Goal: Transaction & Acquisition: Purchase product/service

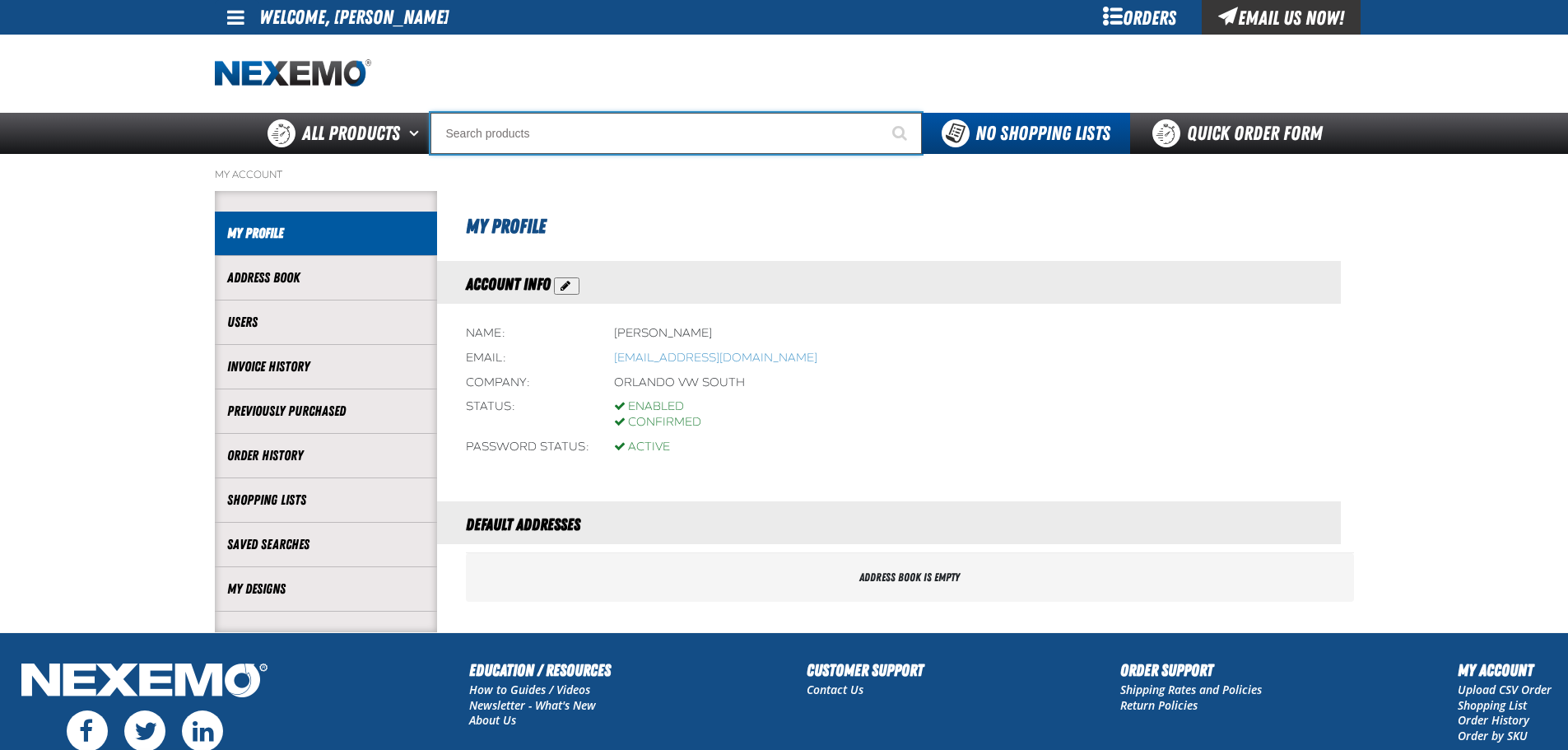
click at [547, 142] on input "Search" at bounding box center [675, 133] width 491 height 41
click at [726, 136] on input "Search" at bounding box center [675, 133] width 491 height 41
click at [510, 137] on input "Search" at bounding box center [675, 133] width 491 height 41
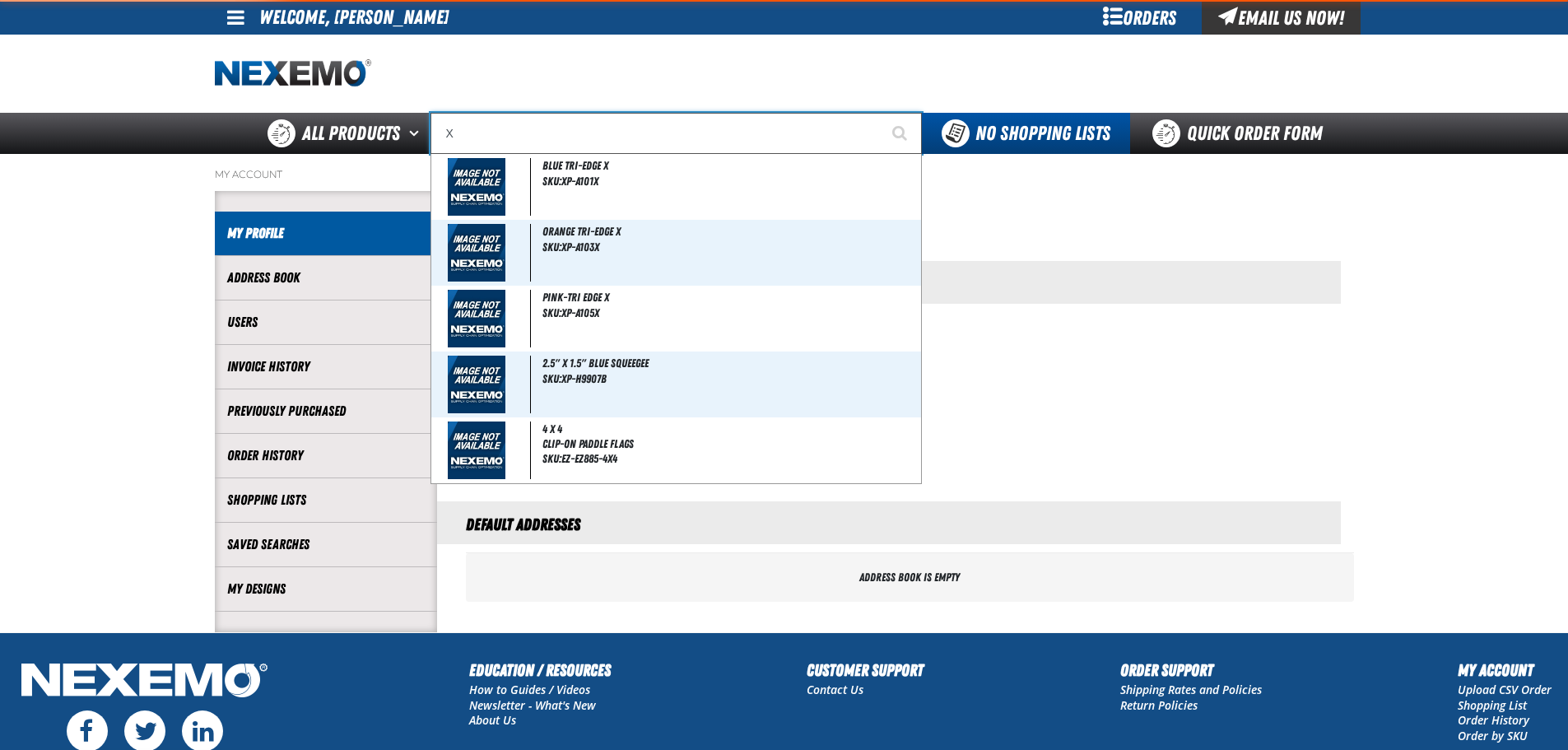
type input "XP"
type input "XPEL Wire Brush"
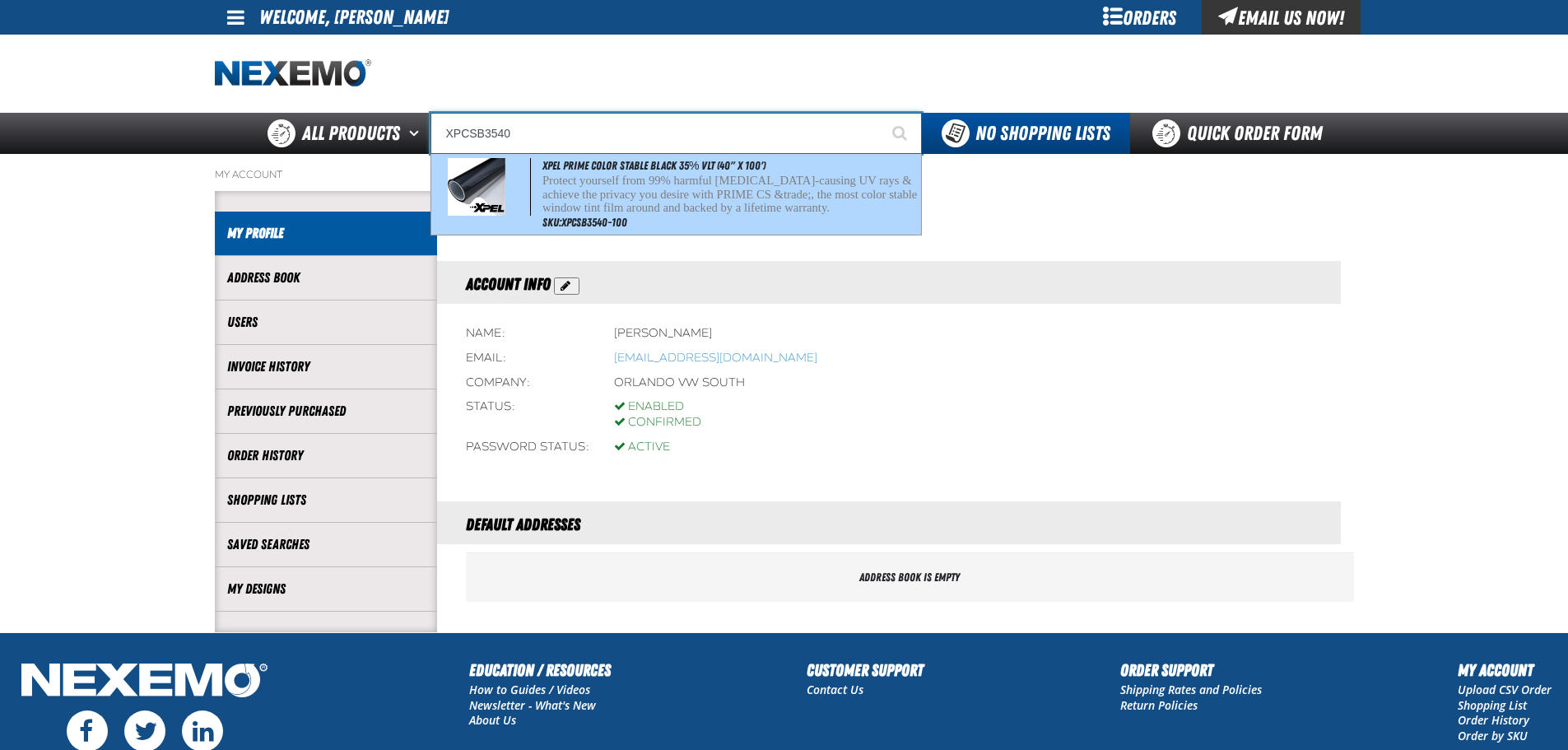
click at [819, 177] on p "Protect yourself from 99% harmful cancer-causing UV rays & achieve the privacy …" at bounding box center [730, 194] width 376 height 41
type input "XPEL PRIME Color Stable Black 35% VLT (40" x 100')"
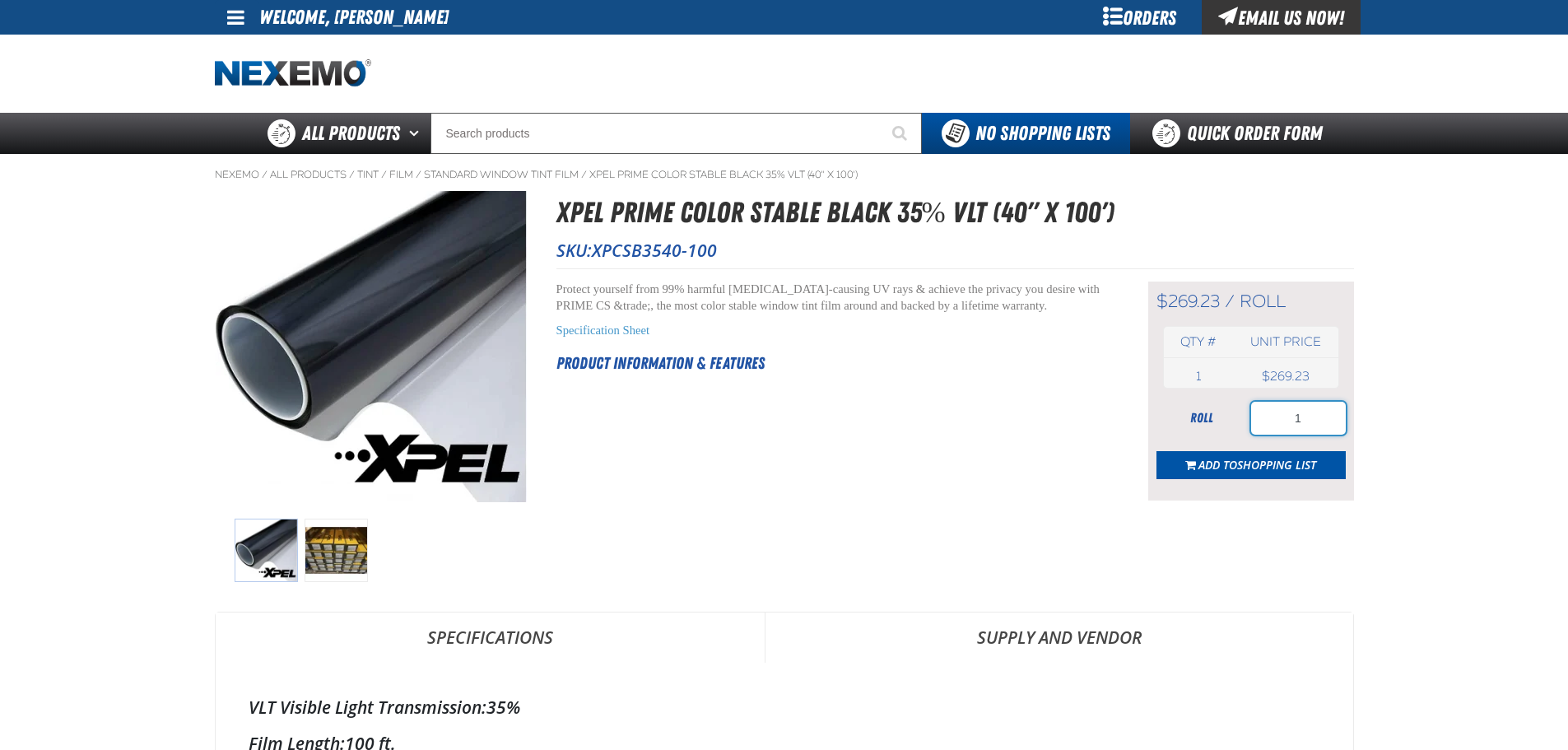
drag, startPoint x: 1309, startPoint y: 420, endPoint x: 1213, endPoint y: 420, distance: 96.0
click at [1220, 420] on div "roll 1" at bounding box center [1252, 418] width 190 height 33
type input "3"
click at [1258, 467] on span "Shopping List" at bounding box center [1277, 465] width 79 height 16
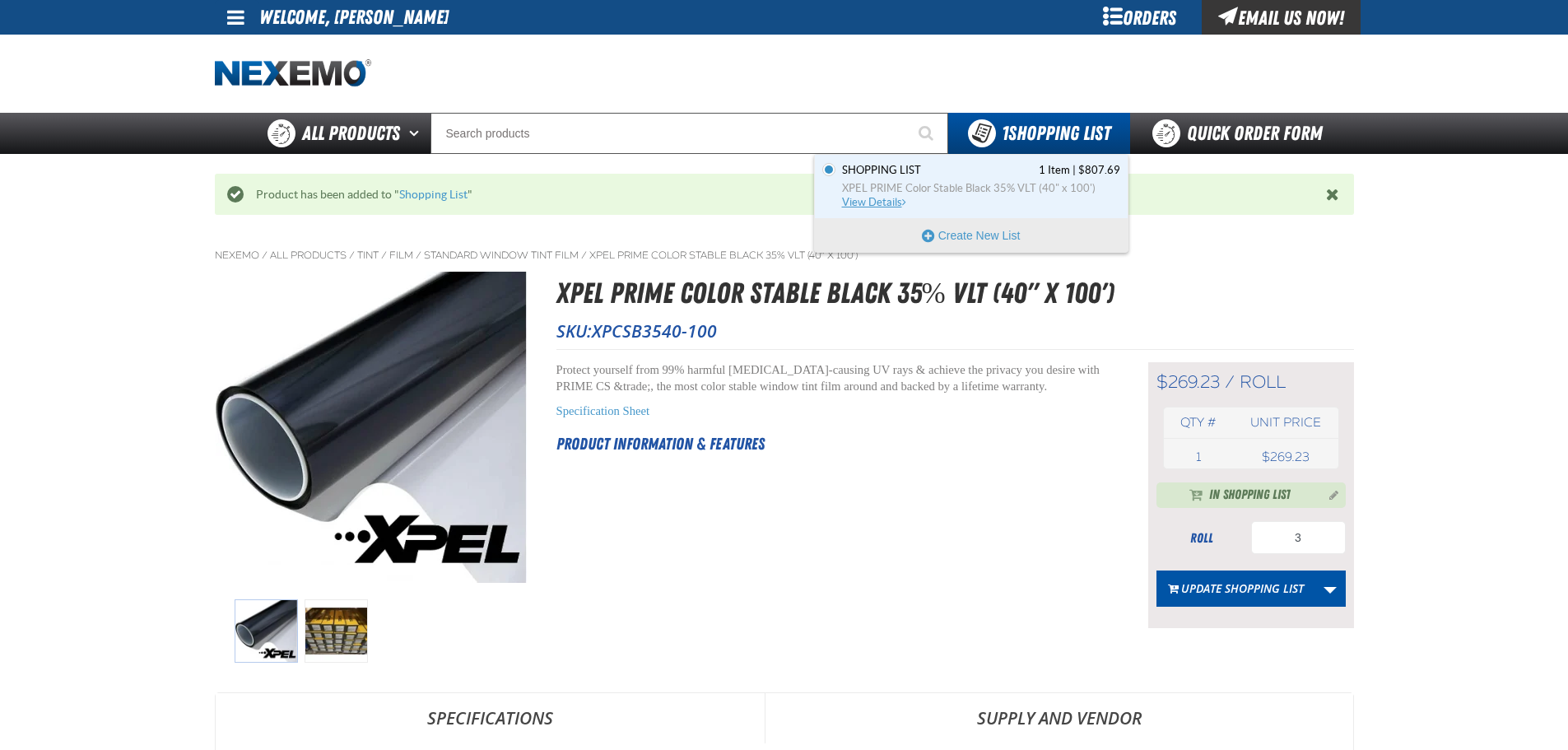
click at [1012, 196] on link "Shopping List 1 Item | $807.69 XPEL PRIME Color Stable Black 35% VLT (40" x 100…" at bounding box center [979, 187] width 282 height 47
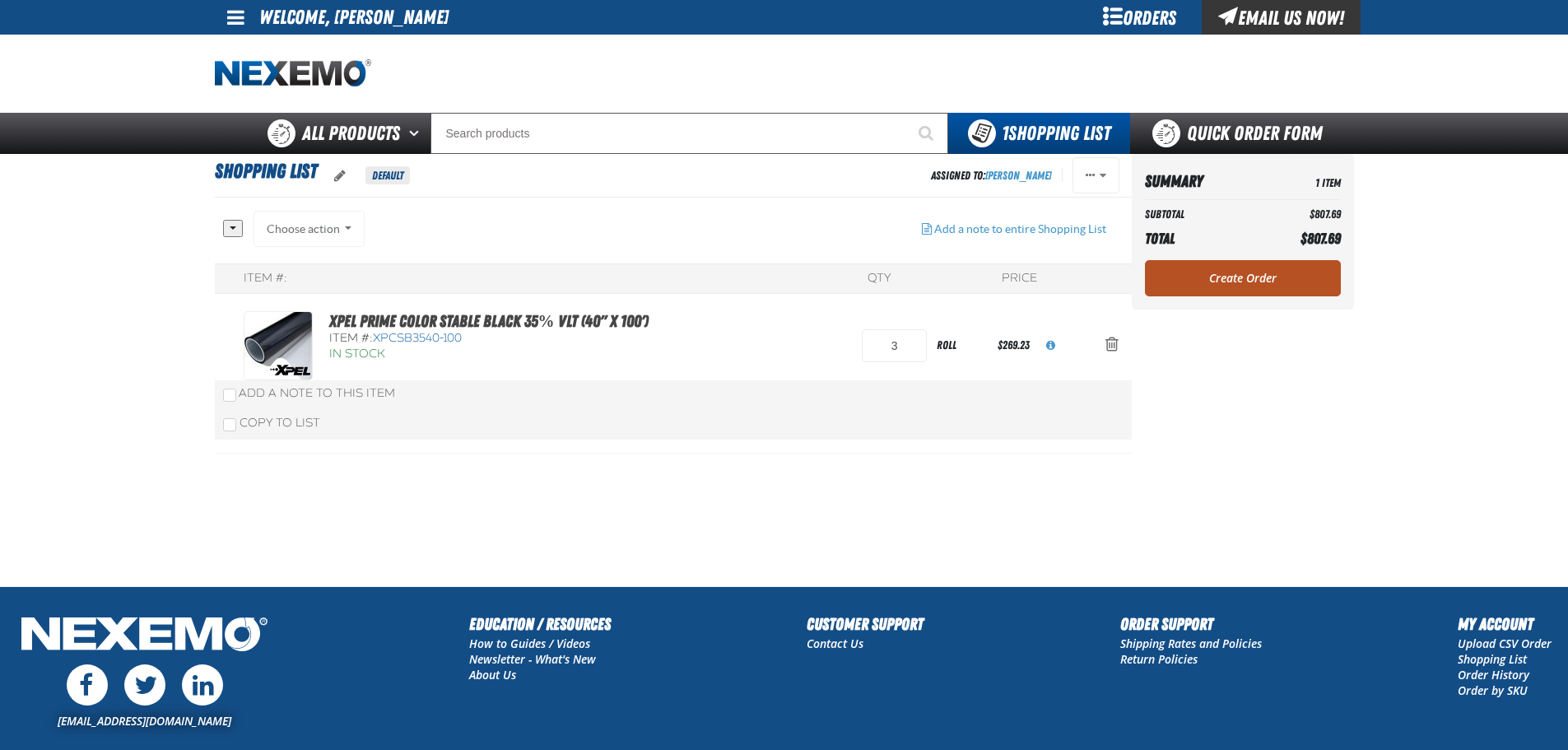
click at [1218, 278] on link "Create Order" at bounding box center [1242, 278] width 196 height 37
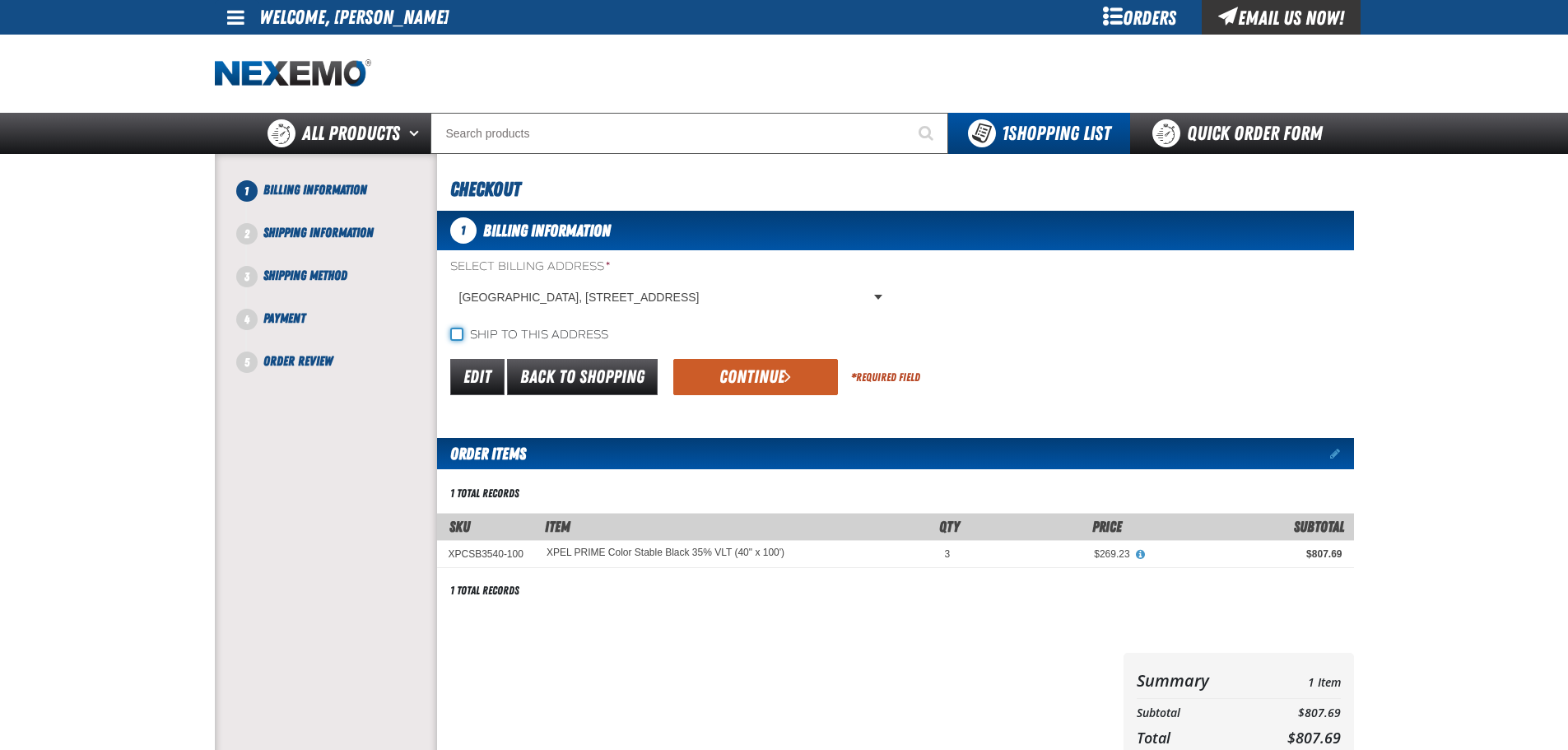
click at [454, 333] on input "Ship to this address" at bounding box center [457, 334] width 13 height 13
checkbox input "true"
click at [764, 371] on button "Continue" at bounding box center [755, 376] width 164 height 37
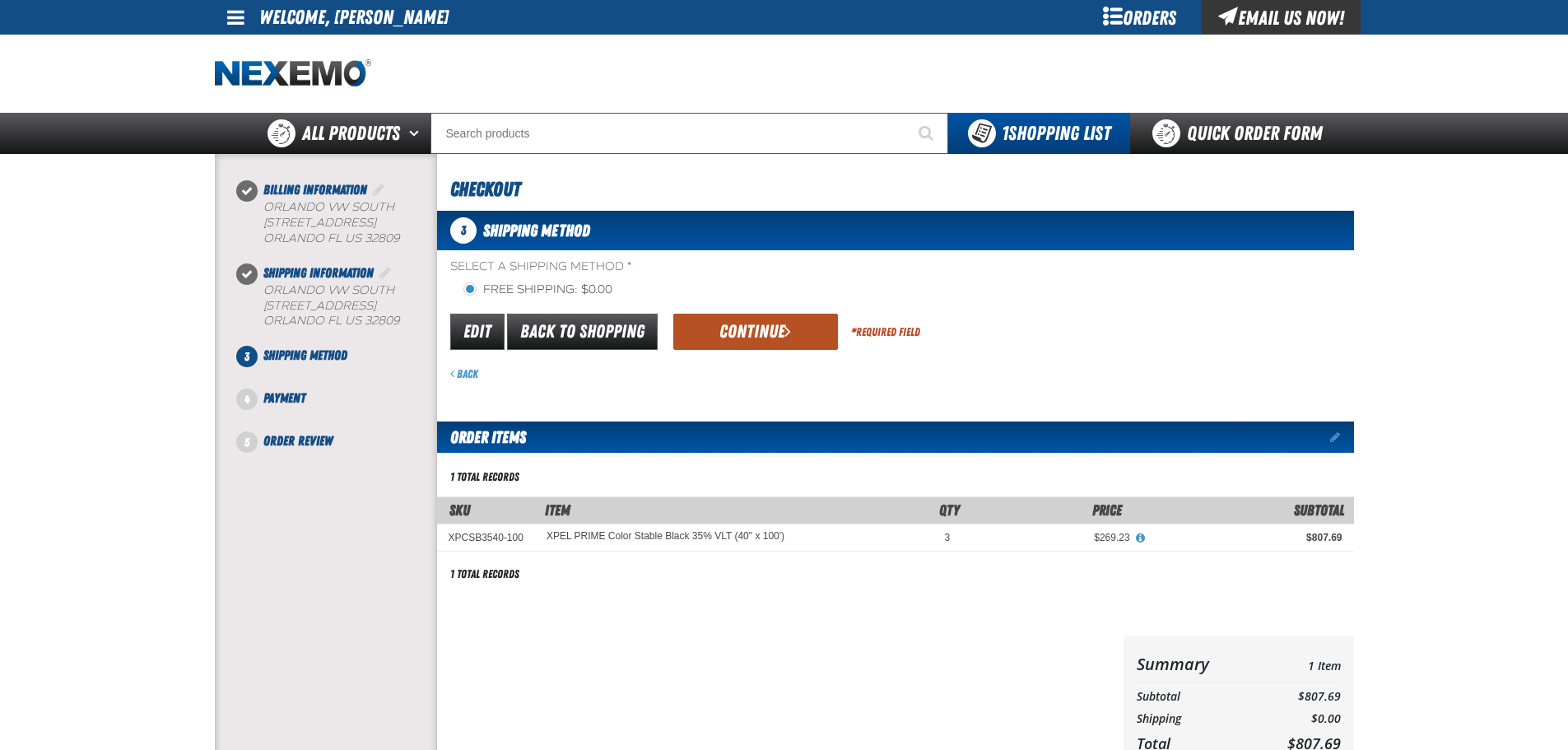
click at [771, 327] on button "Continue" at bounding box center [755, 331] width 164 height 37
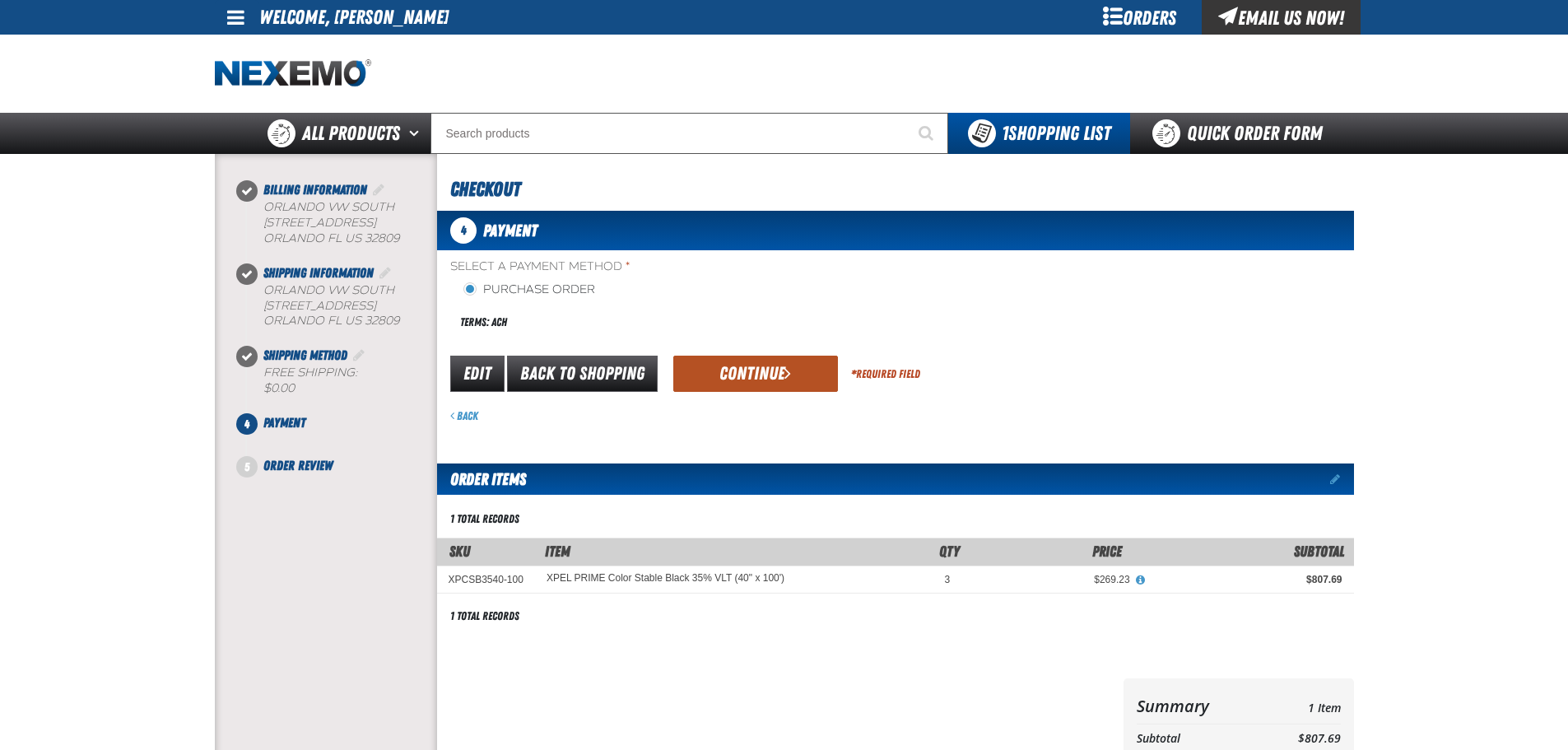
click at [758, 373] on button "Continue" at bounding box center [755, 374] width 164 height 37
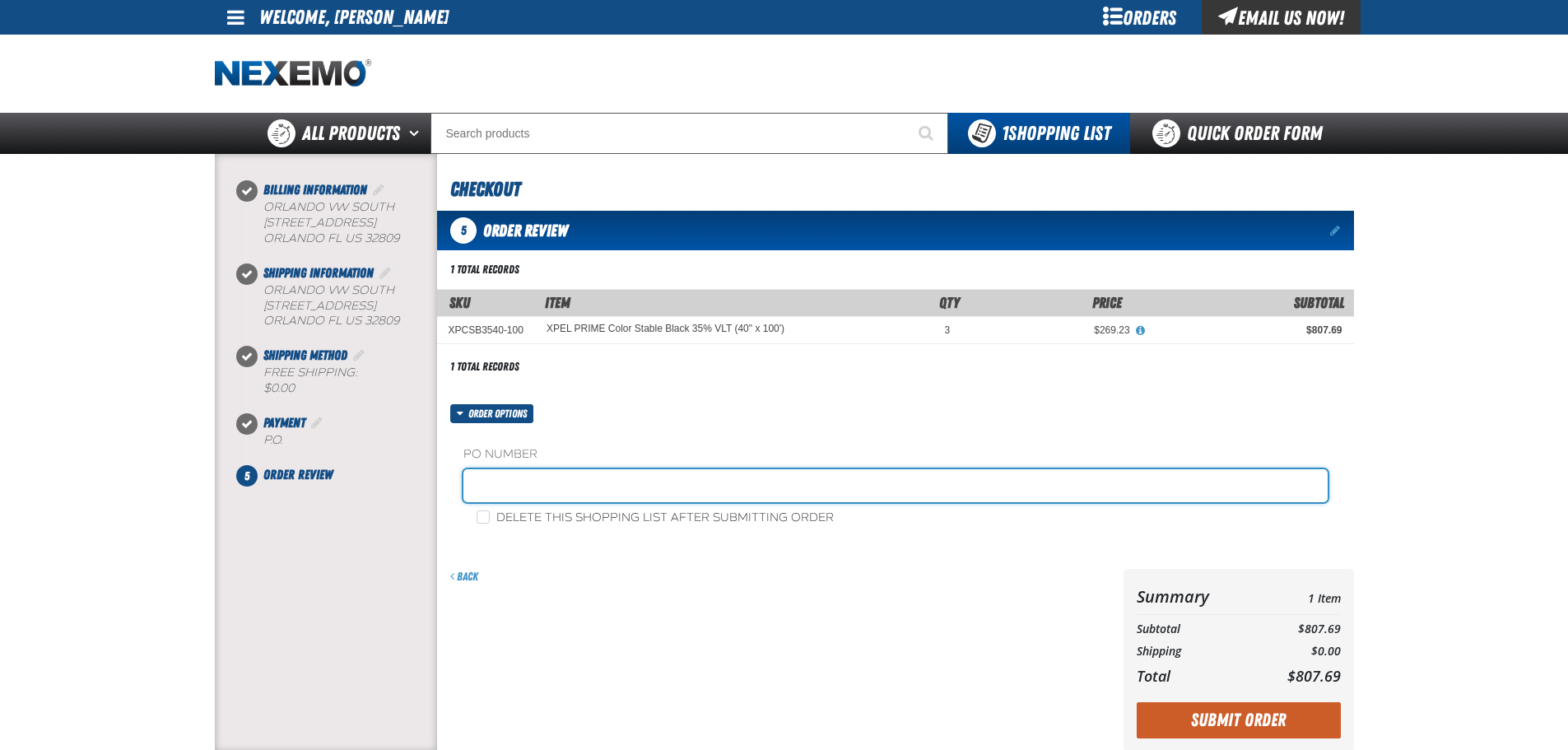
click at [513, 483] on input "text" at bounding box center [896, 485] width 864 height 33
type input "368645"
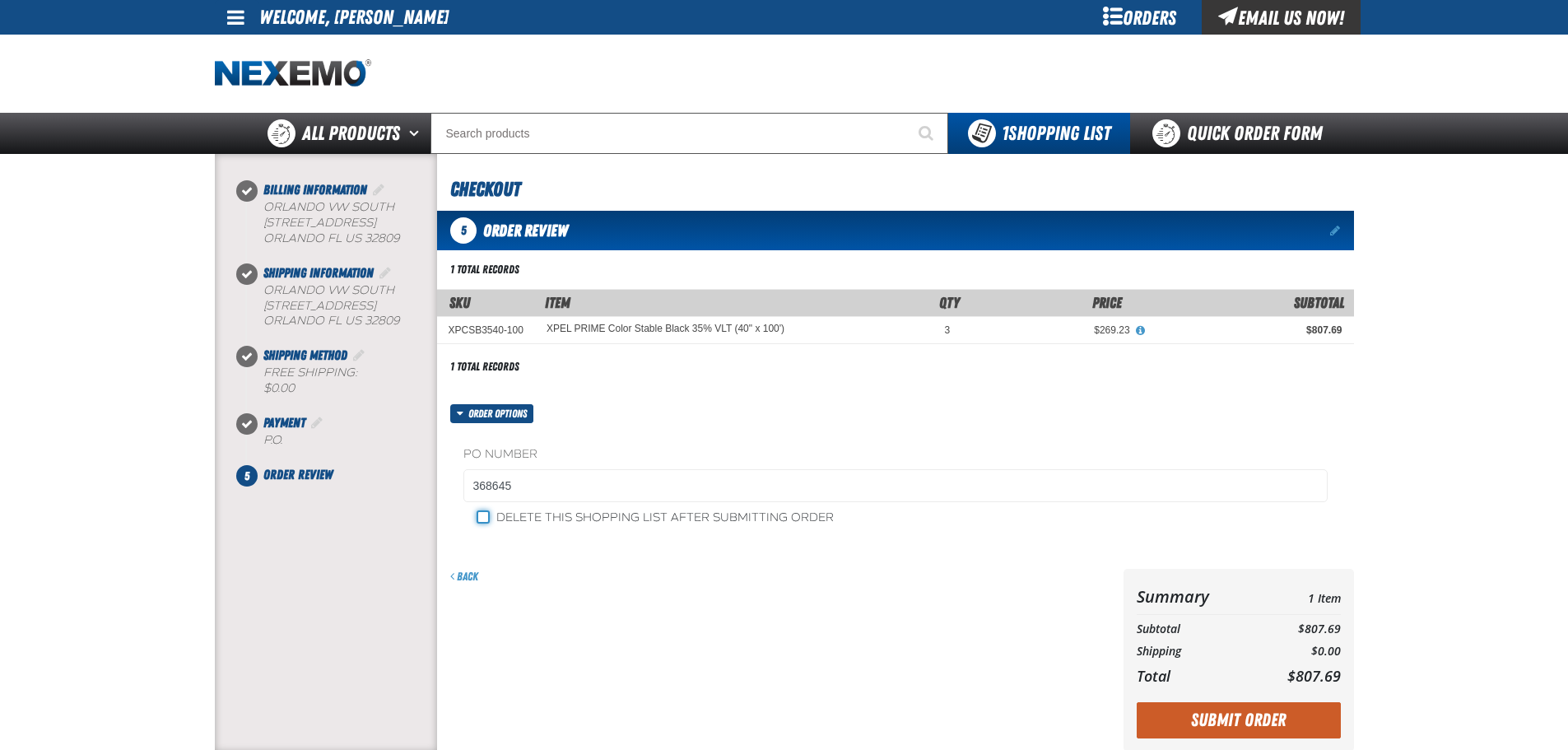
click at [484, 514] on input "Delete this shopping list after submitting order" at bounding box center [484, 517] width 13 height 13
checkbox input "true"
click at [1267, 721] on button "Submit Order" at bounding box center [1238, 720] width 204 height 37
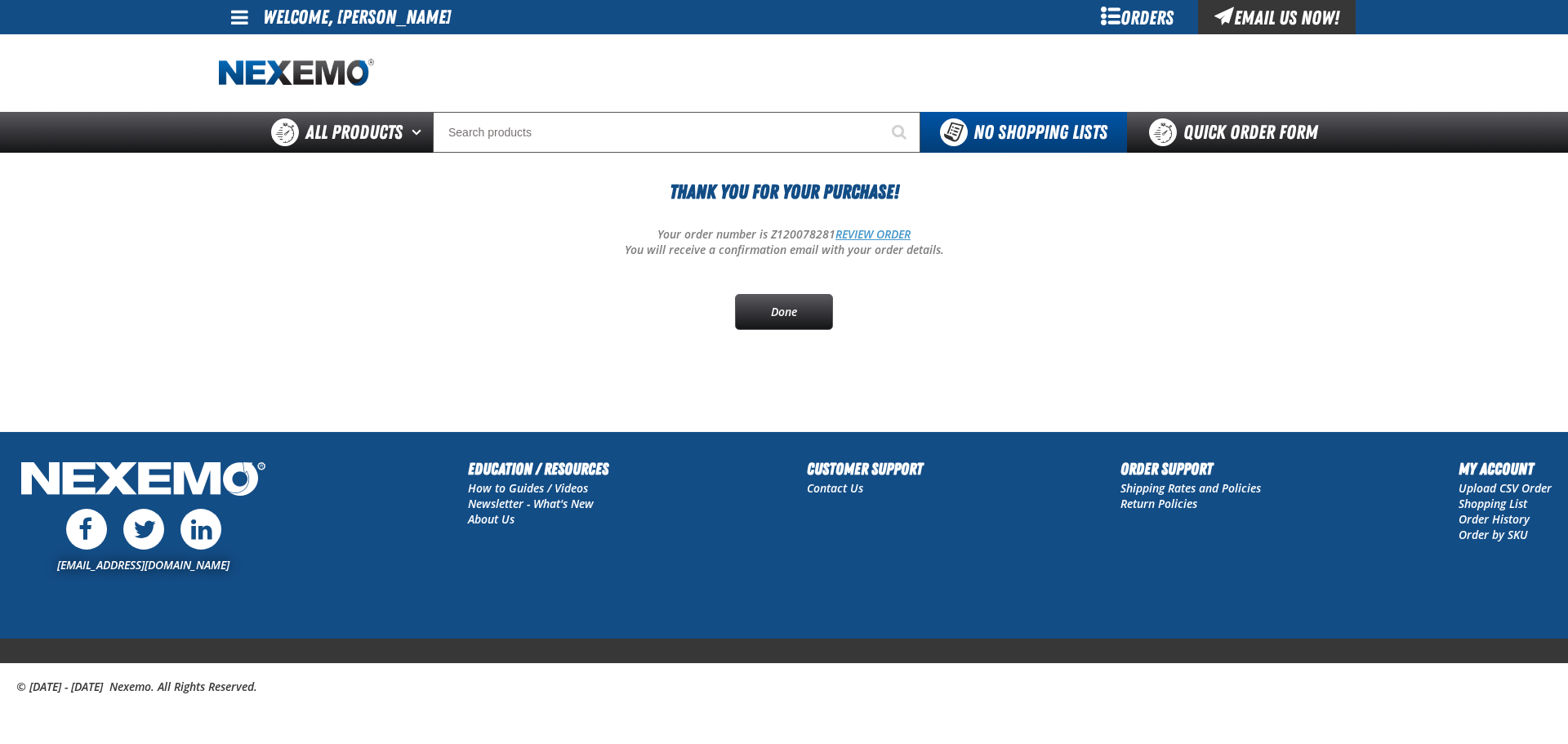
click at [868, 238] on link "REVIEW ORDER" at bounding box center [873, 234] width 75 height 16
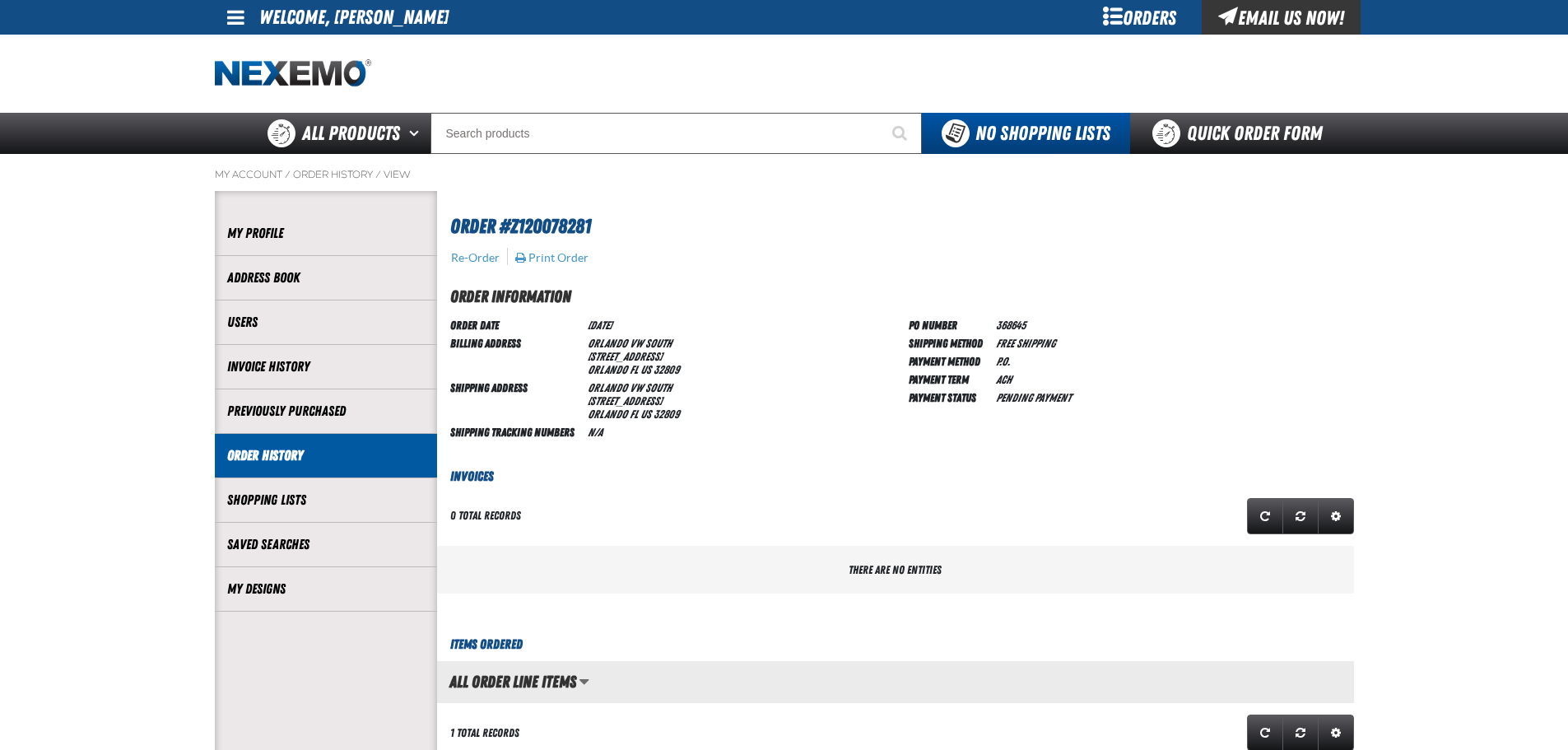
scroll to position [1, 1]
click at [555, 257] on button "Print Order" at bounding box center [552, 258] width 75 height 15
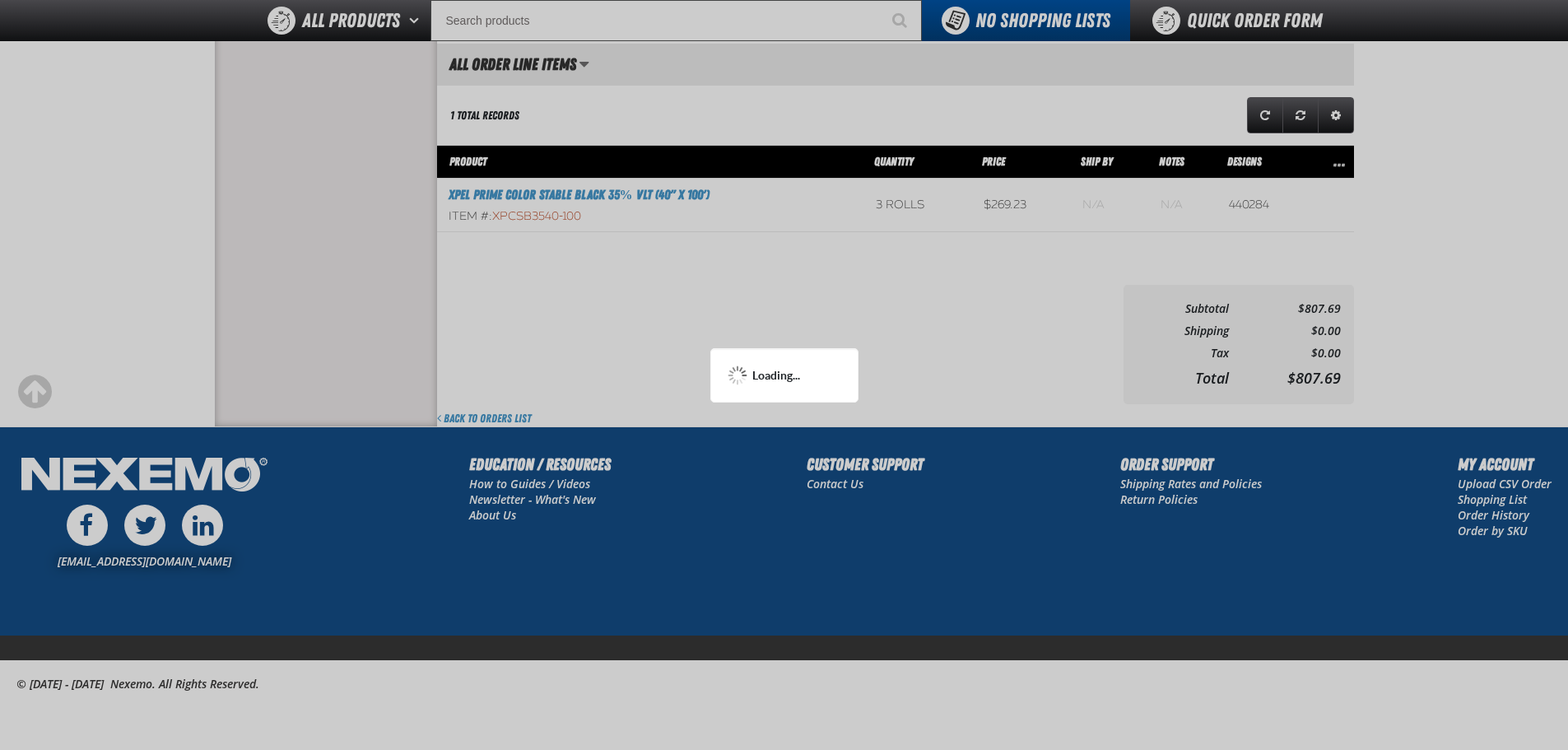
scroll to position [568, 0]
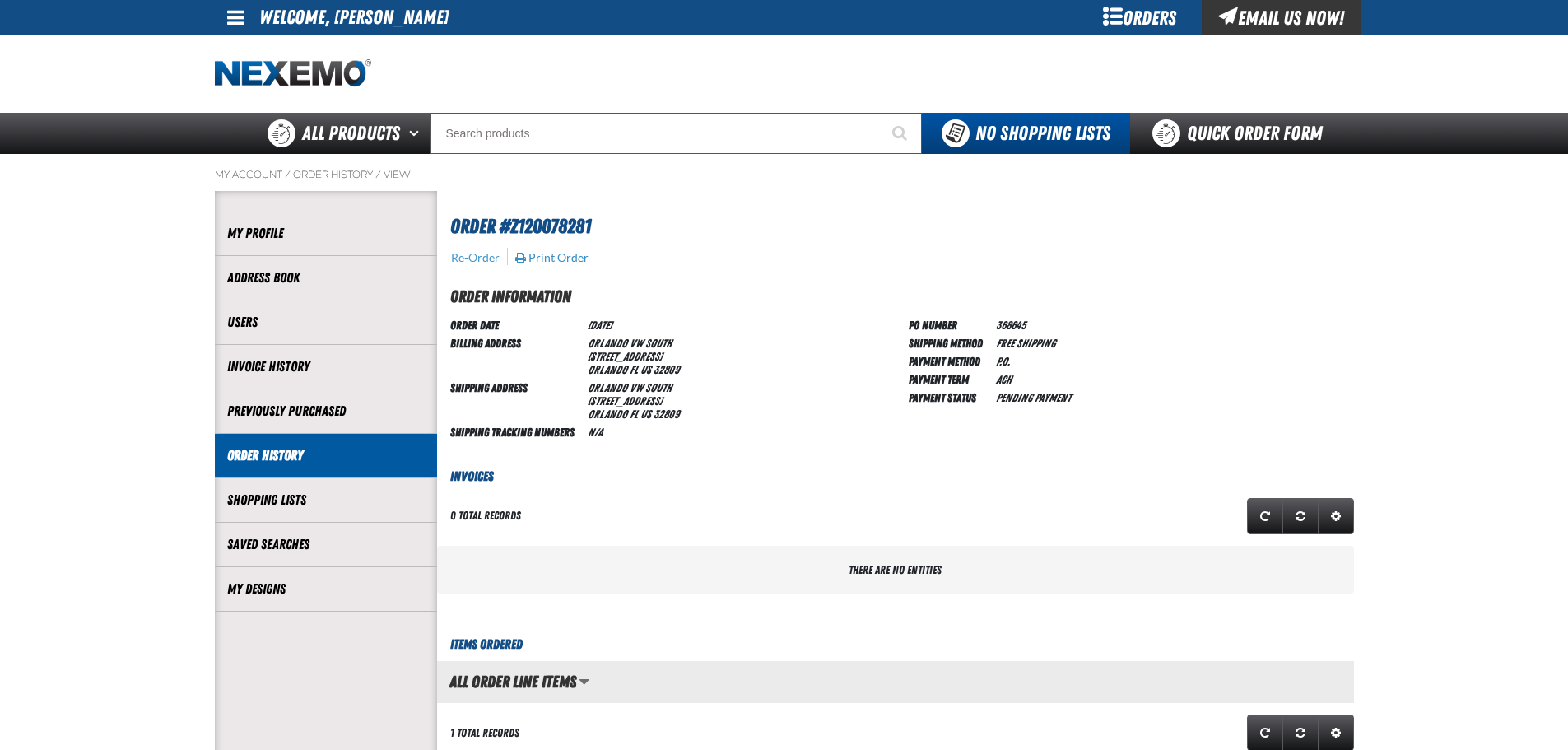
click at [559, 261] on button "Print Order" at bounding box center [552, 258] width 75 height 15
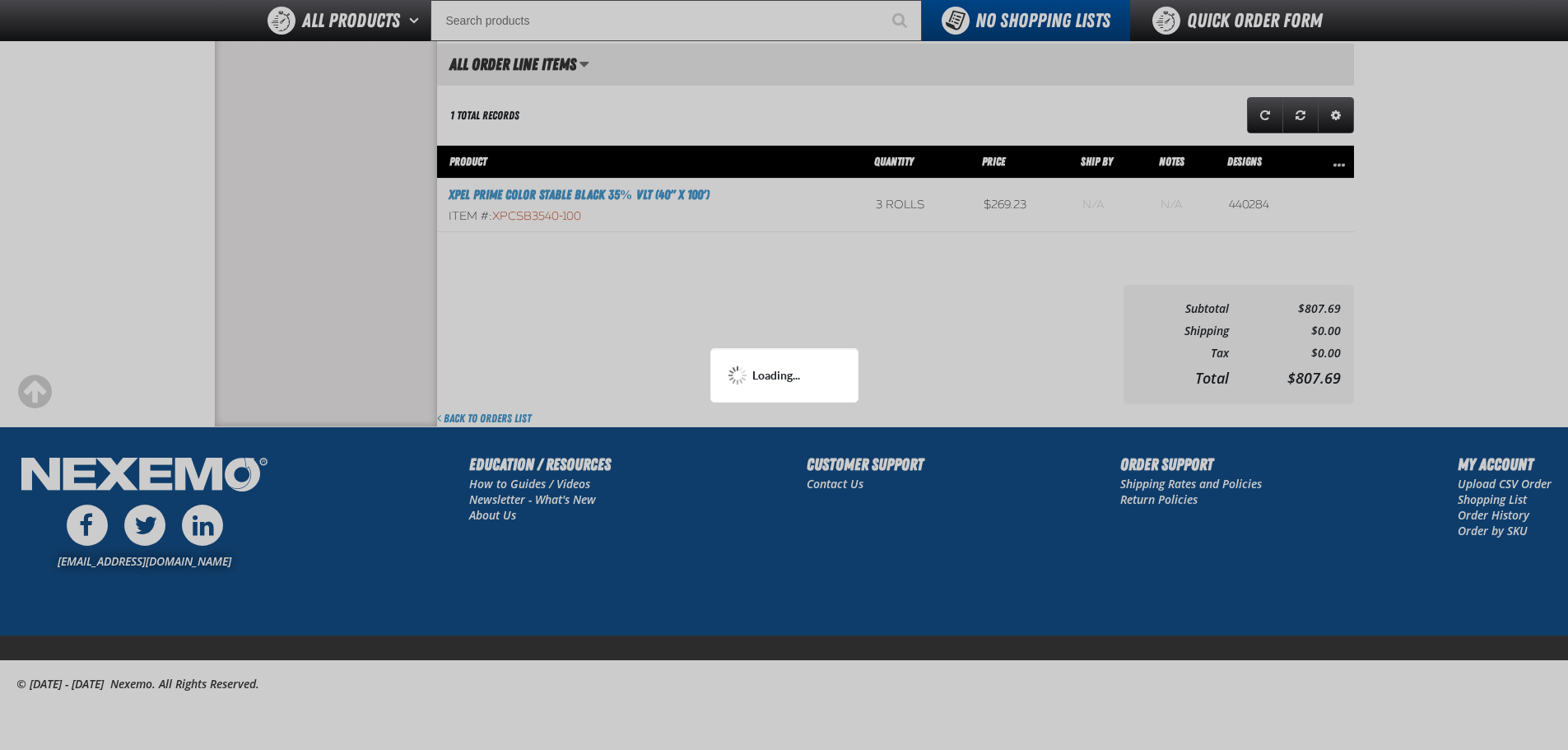
scroll to position [696, 0]
